Goal: Information Seeking & Learning: Learn about a topic

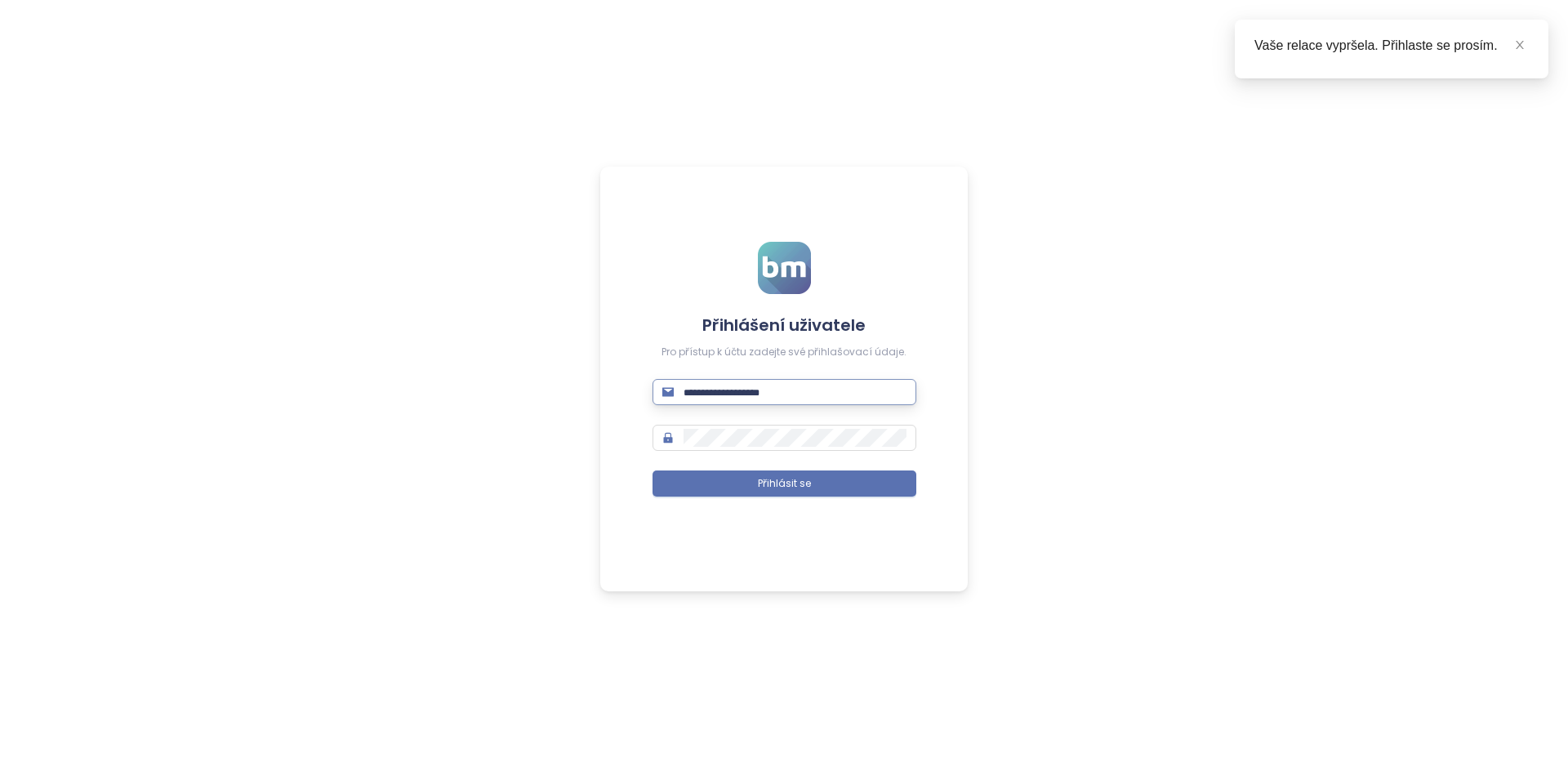
type input "**********"
click at [784, 484] on button "Přihlásit se" at bounding box center [784, 484] width 264 height 27
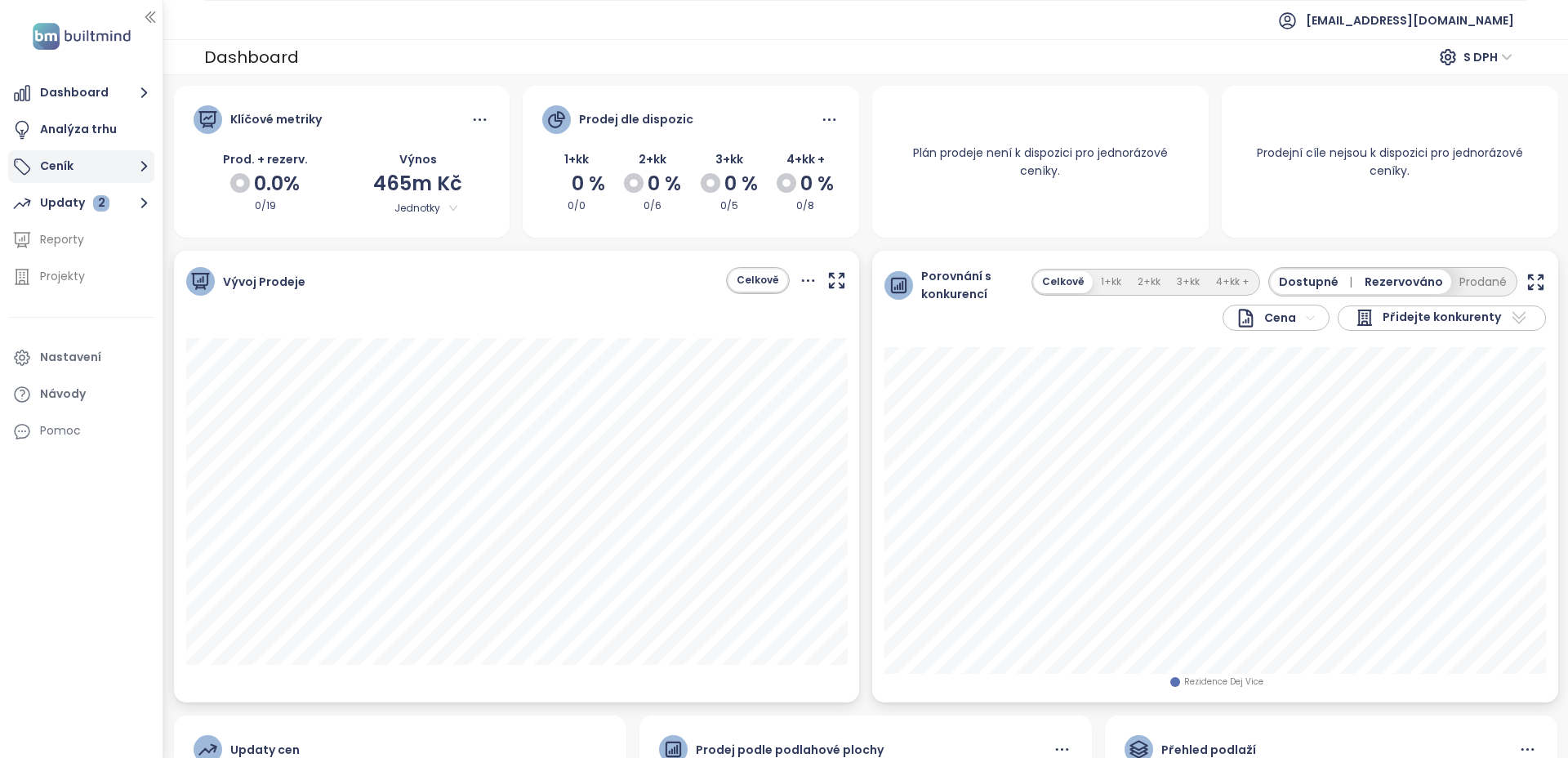
click at [59, 165] on button "Ceník" at bounding box center [81, 166] width 146 height 33
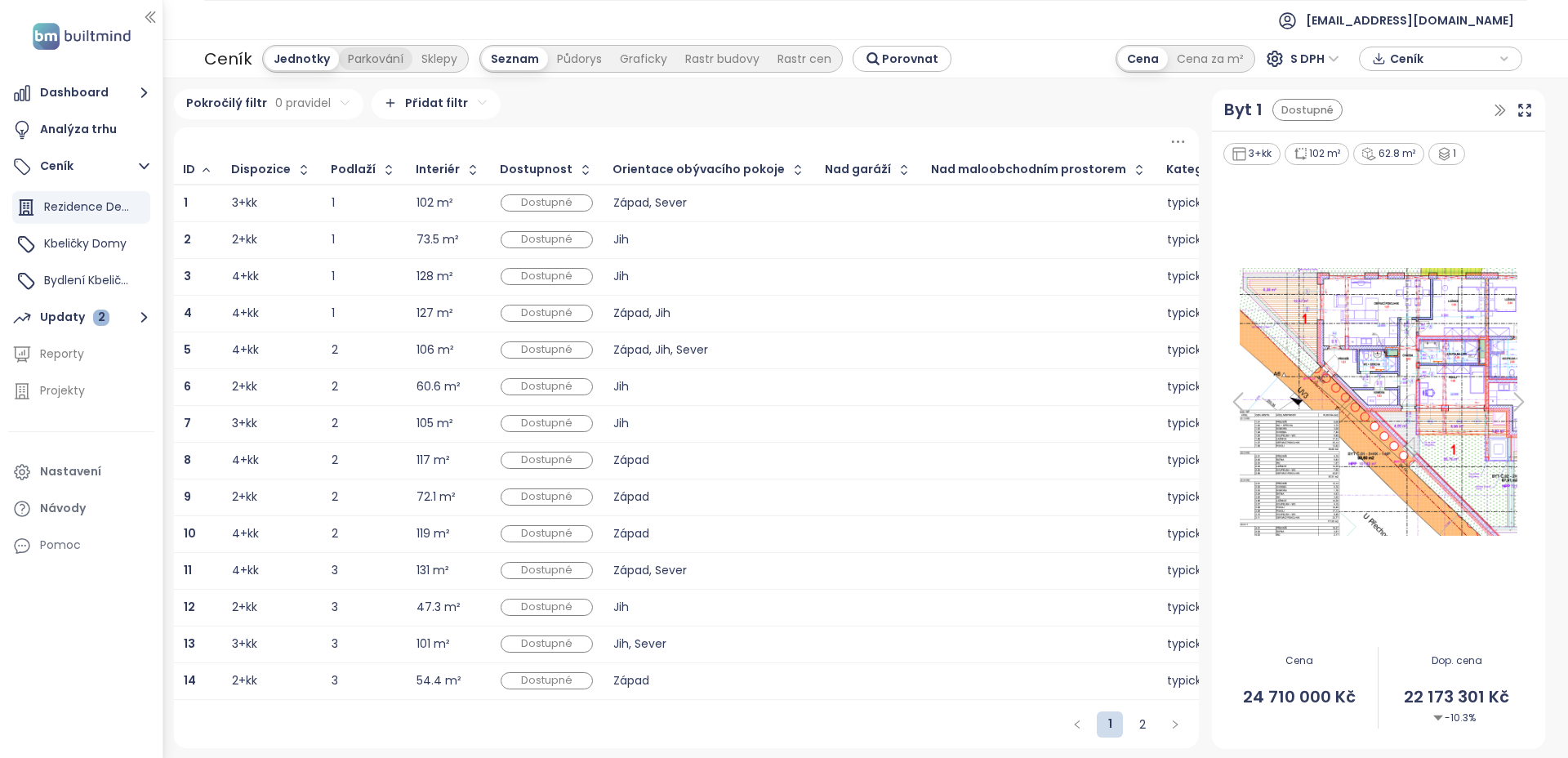
click at [364, 59] on div "Parkování" at bounding box center [376, 59] width 73 height 23
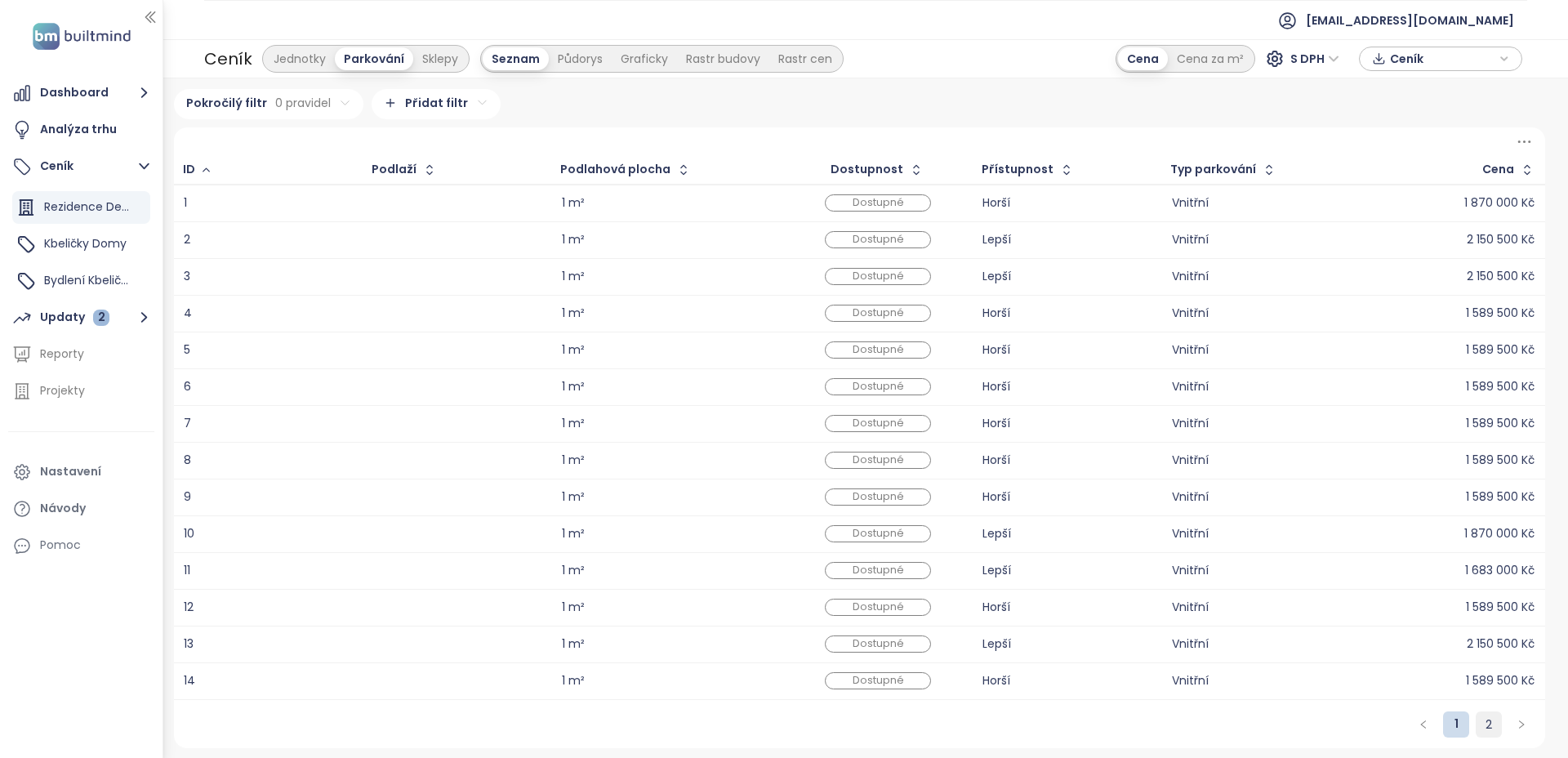
click at [1488, 724] on link "2" at bounding box center [1488, 724] width 25 height 25
click at [425, 59] on div "Sklepy" at bounding box center [440, 59] width 54 height 23
